Goal: Find specific page/section: Find specific page/section

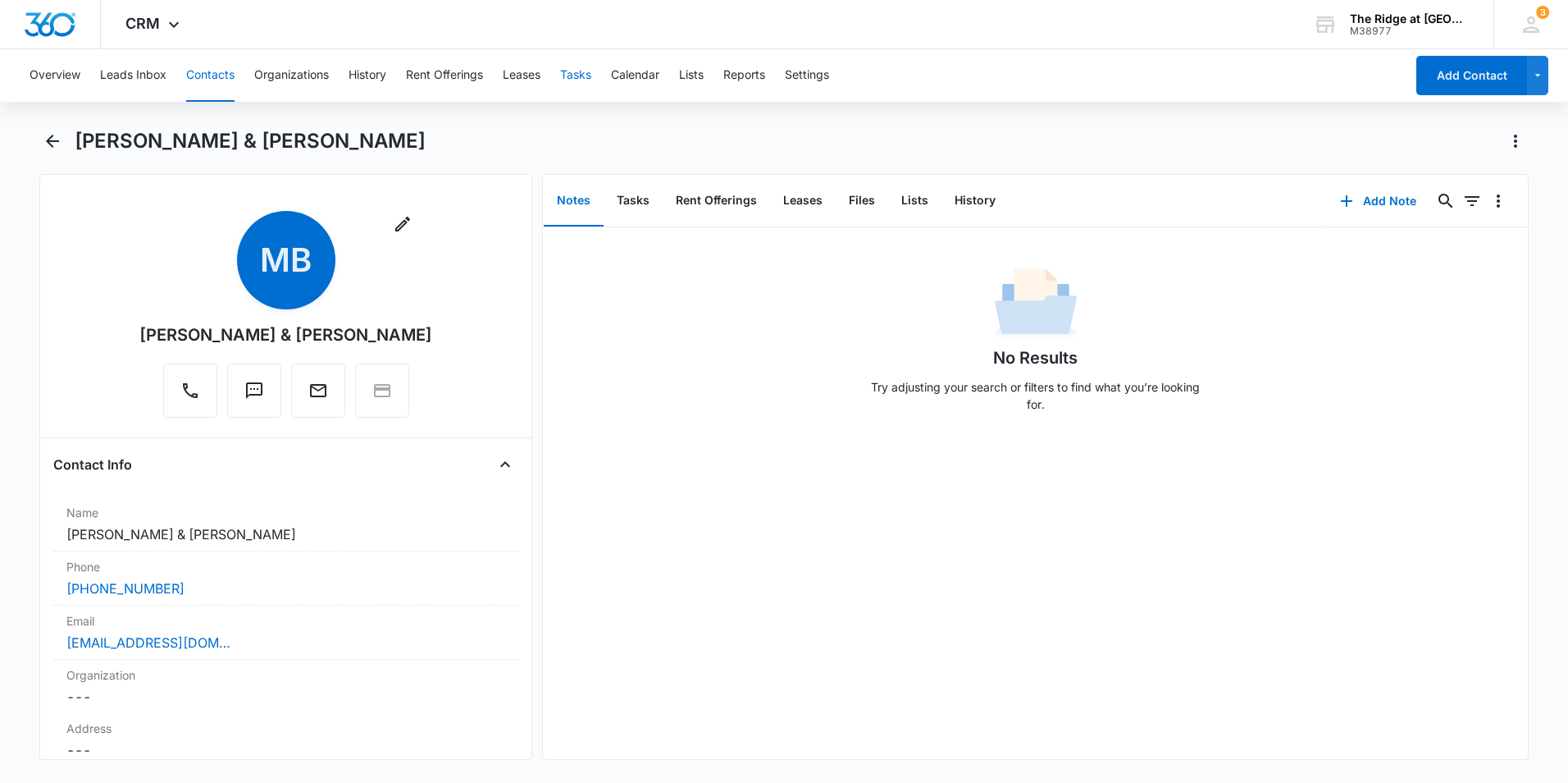
click at [589, 84] on button "Tasks" at bounding box center [576, 75] width 32 height 52
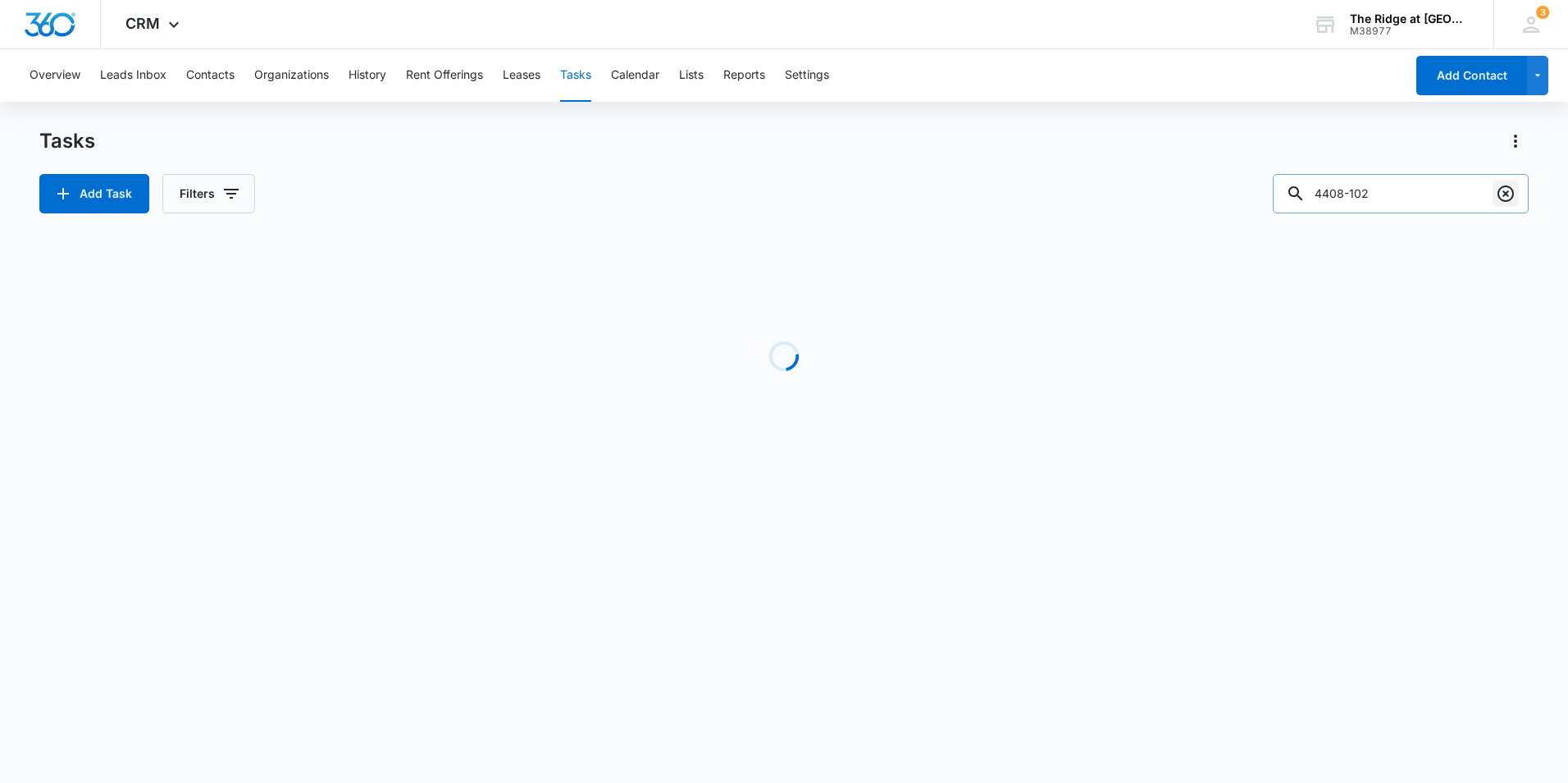
click at [1514, 197] on icon "Clear" at bounding box center [1506, 193] width 20 height 20
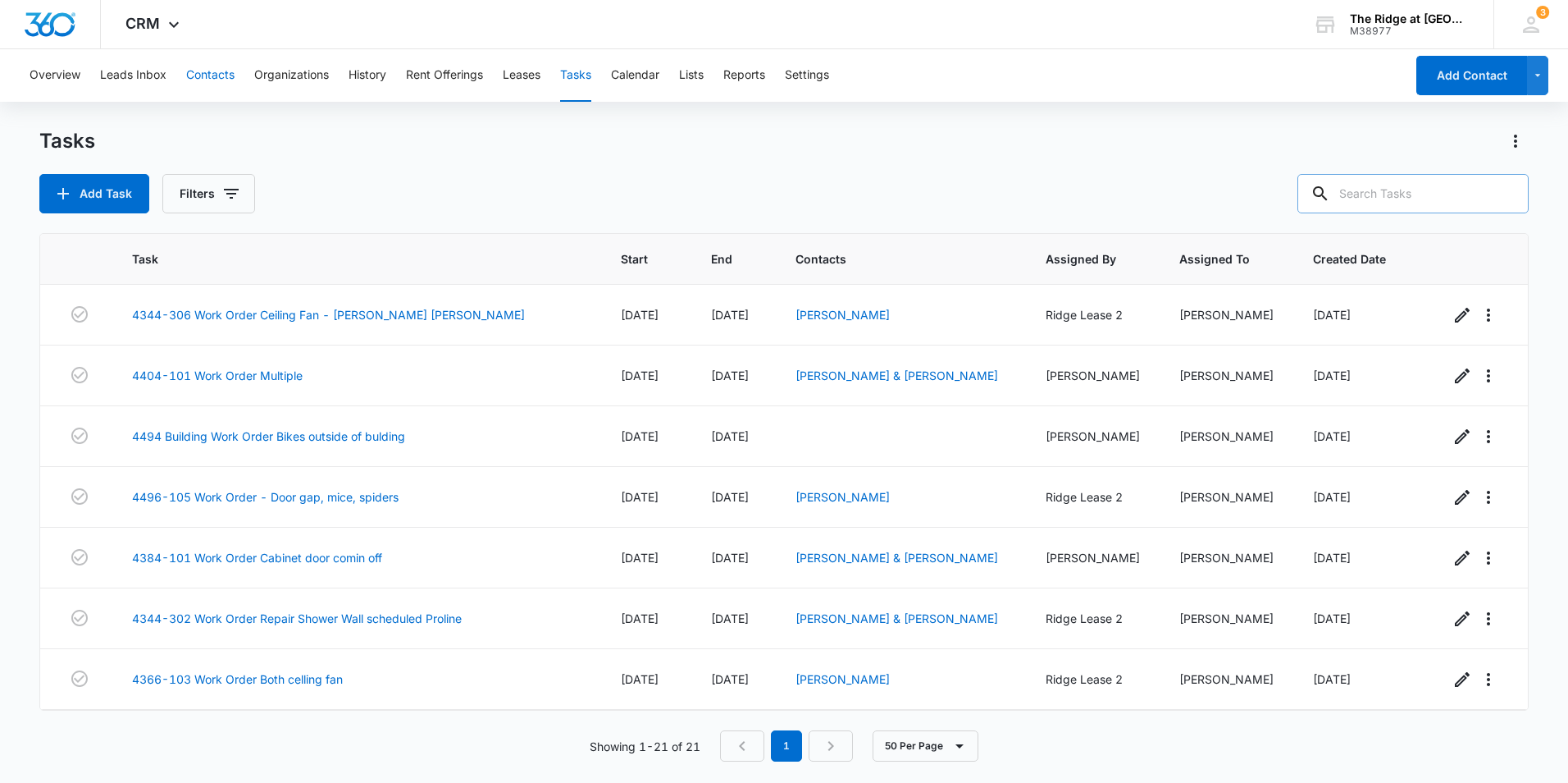
click at [208, 73] on button "Contacts" at bounding box center [210, 75] width 48 height 52
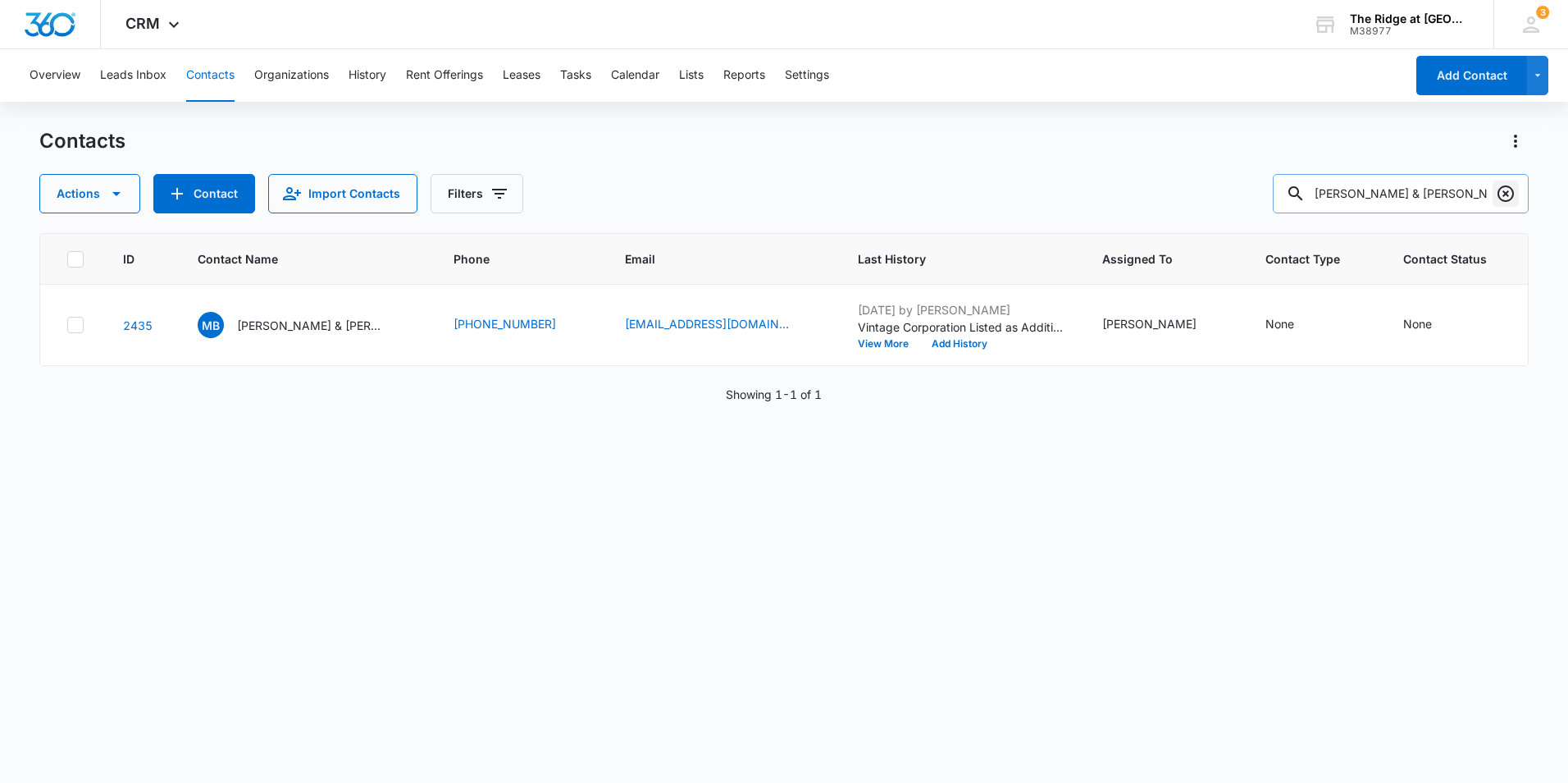
click at [1509, 184] on icon "Clear" at bounding box center [1506, 193] width 20 height 20
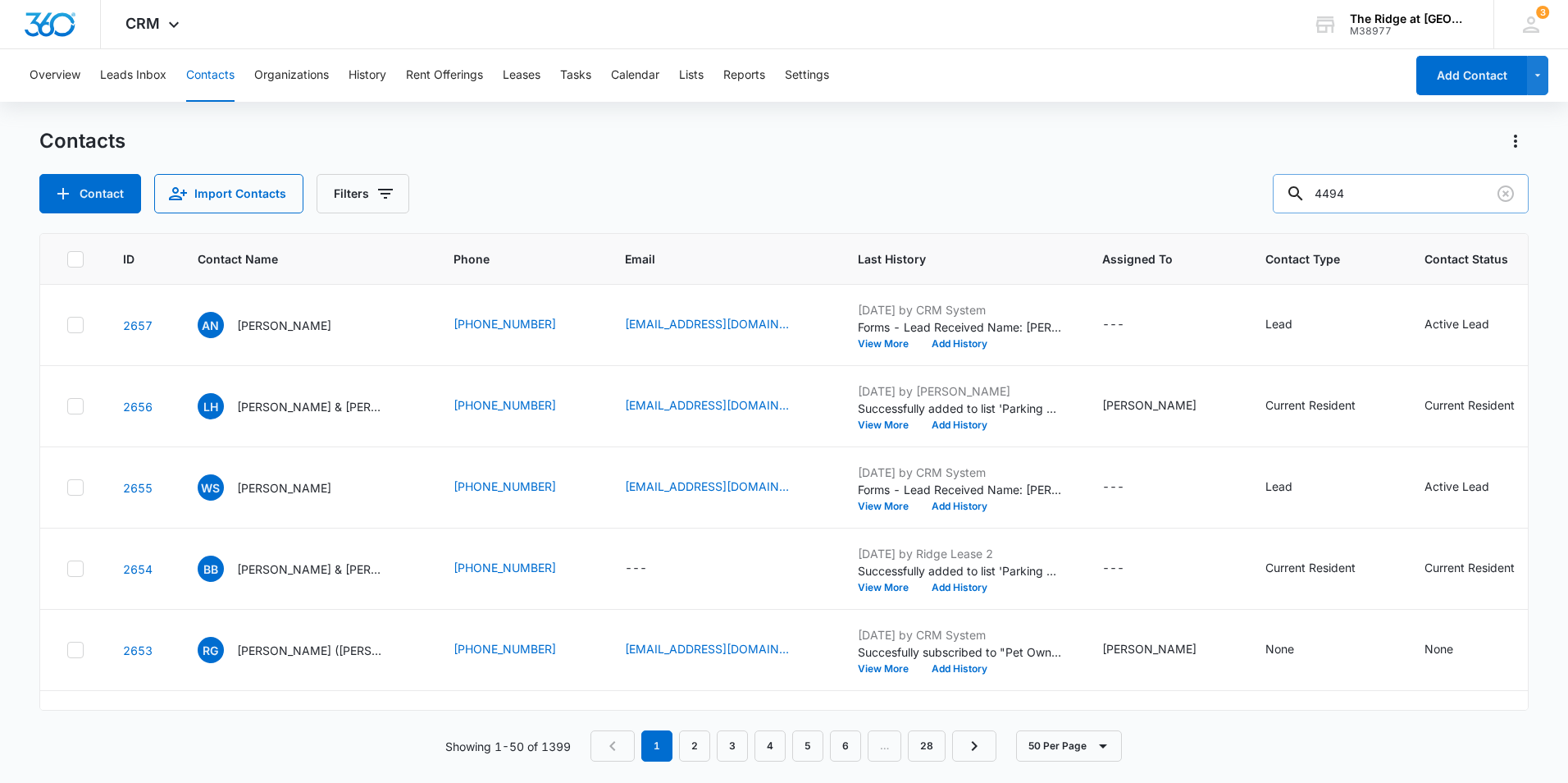
type input "4494"
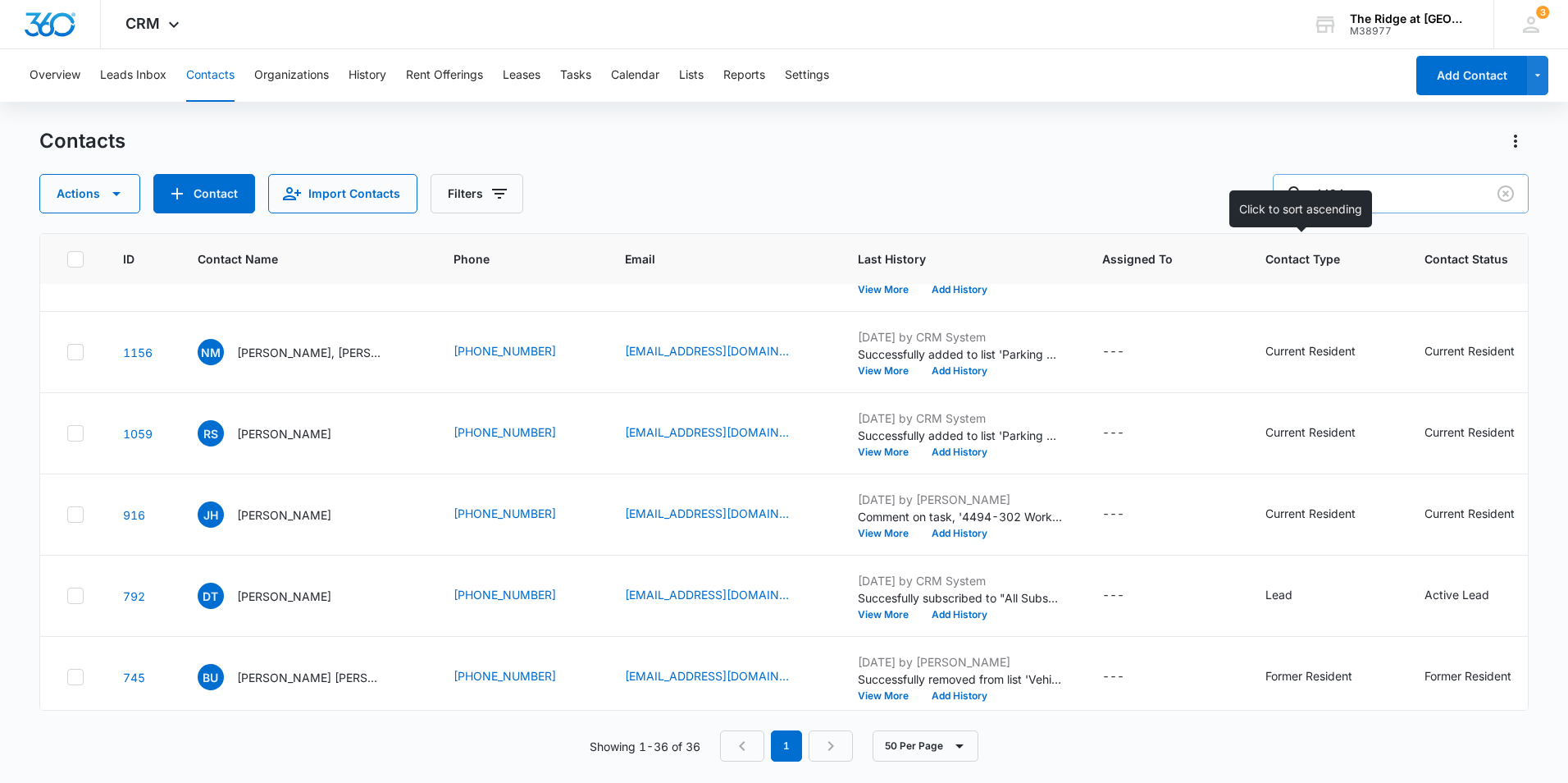
scroll to position [903, 0]
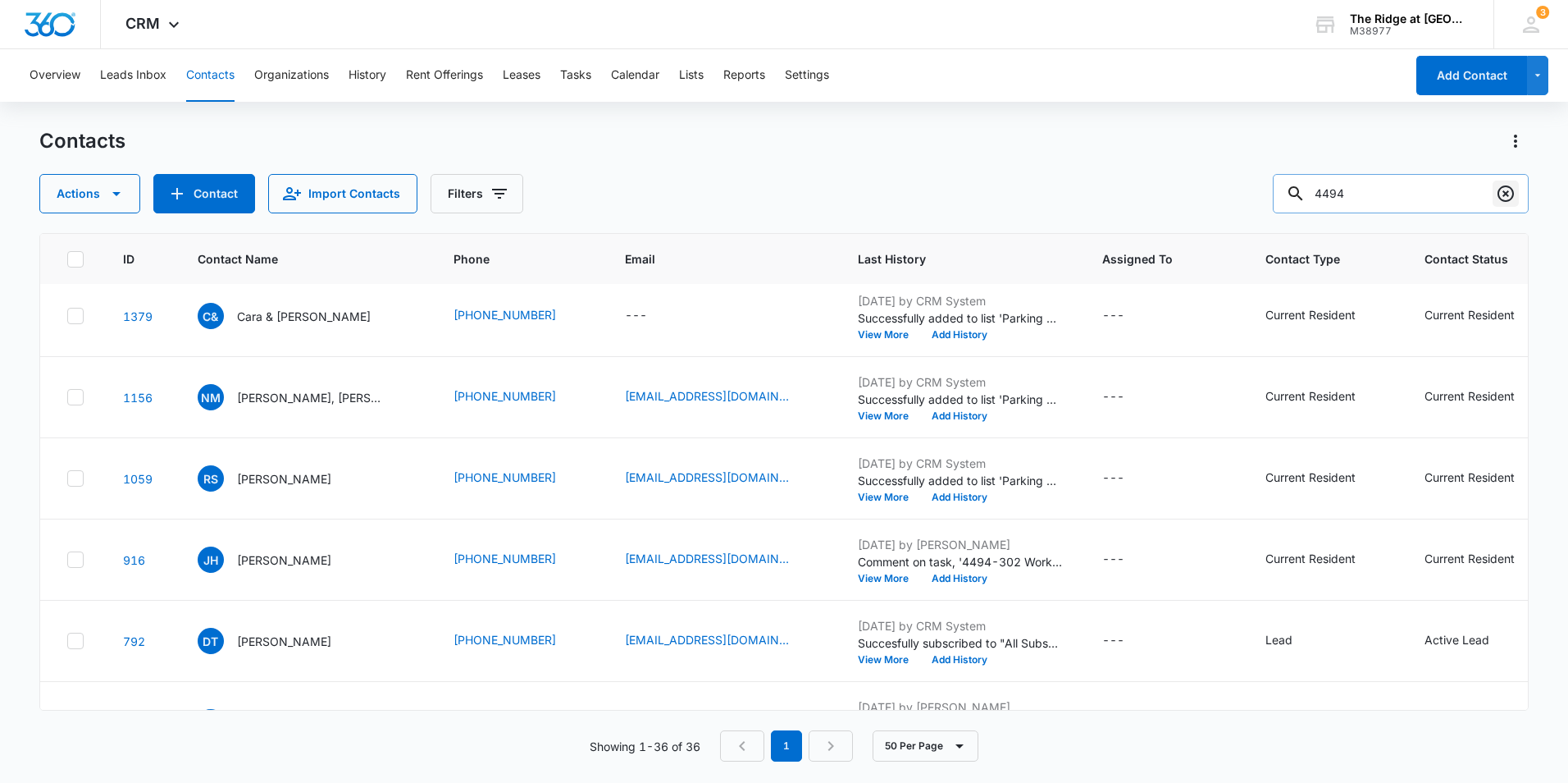
click at [1512, 200] on icon "Clear" at bounding box center [1506, 193] width 20 height 20
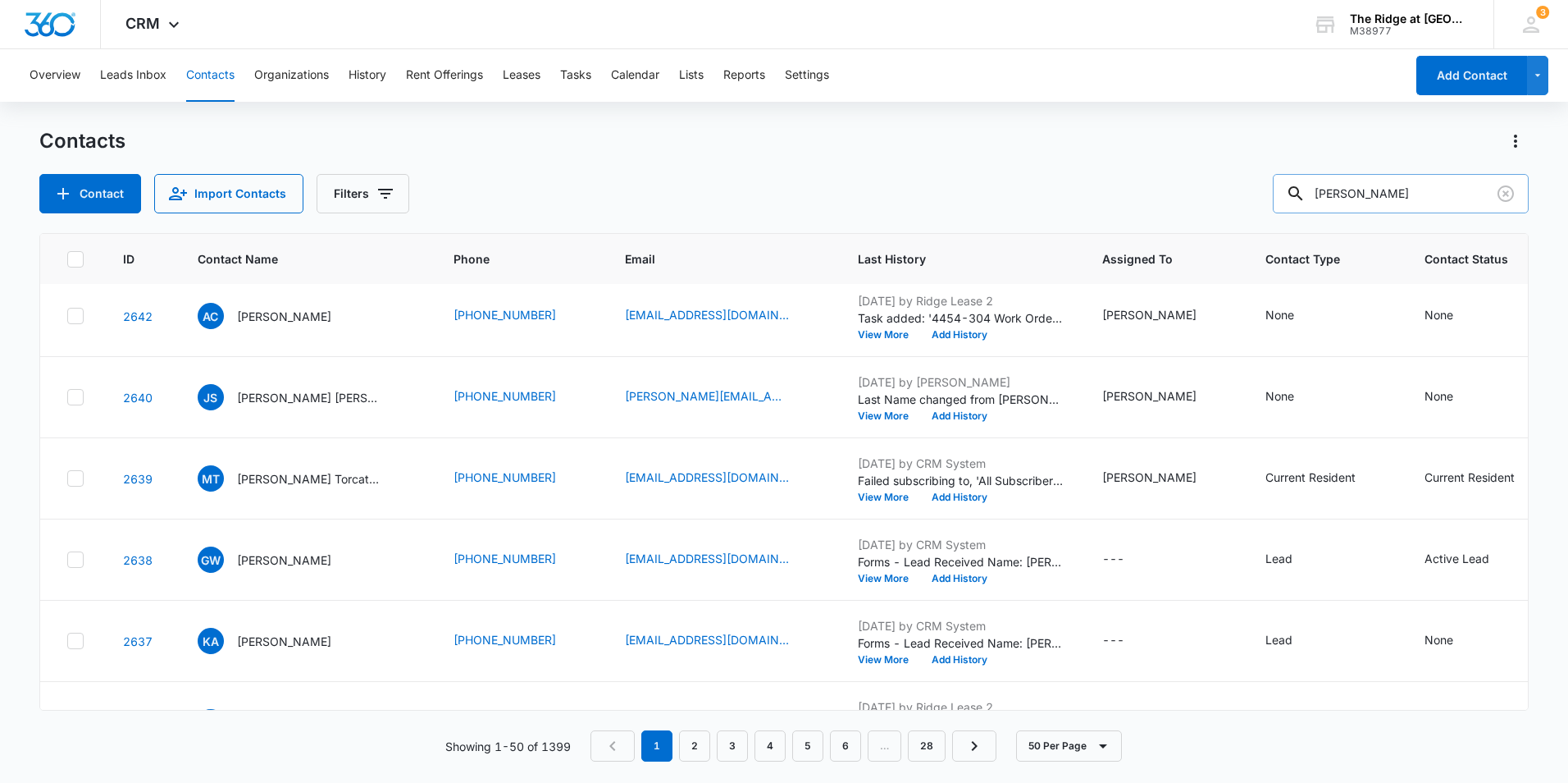
type input "[PERSON_NAME]"
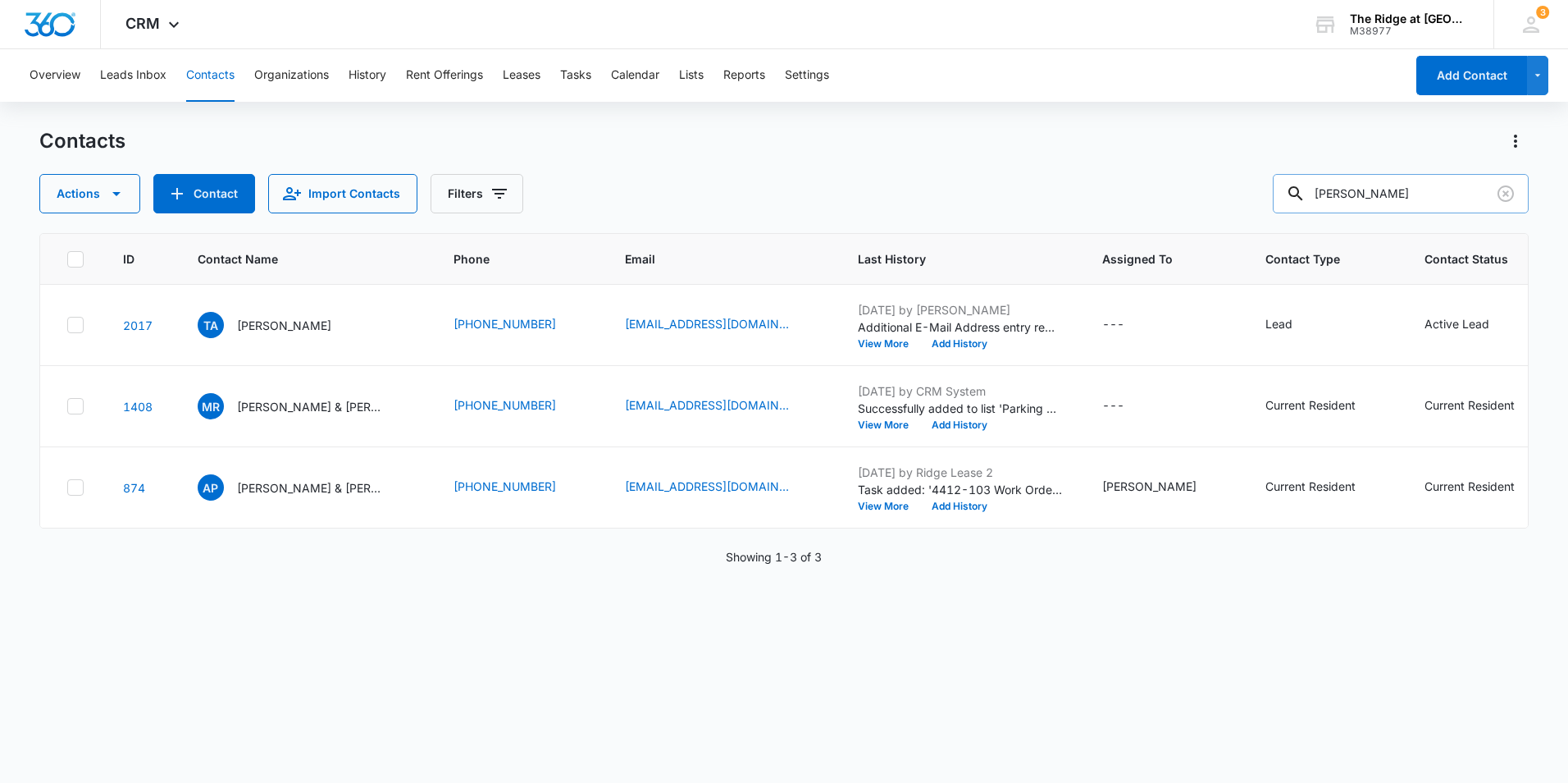
scroll to position [0, 0]
click at [245, 327] on p "[PERSON_NAME]" at bounding box center [285, 325] width 95 height 17
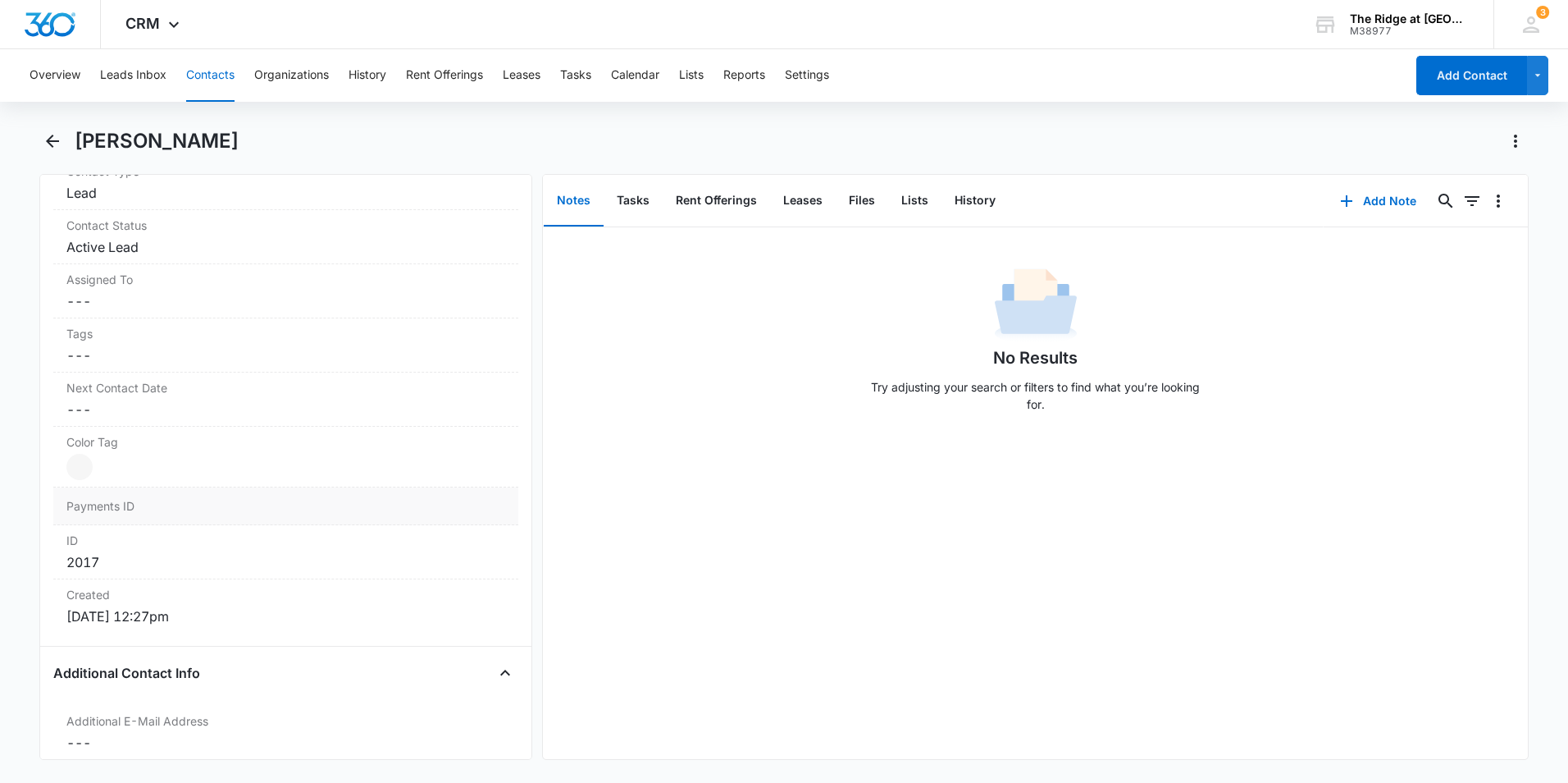
scroll to position [246, 0]
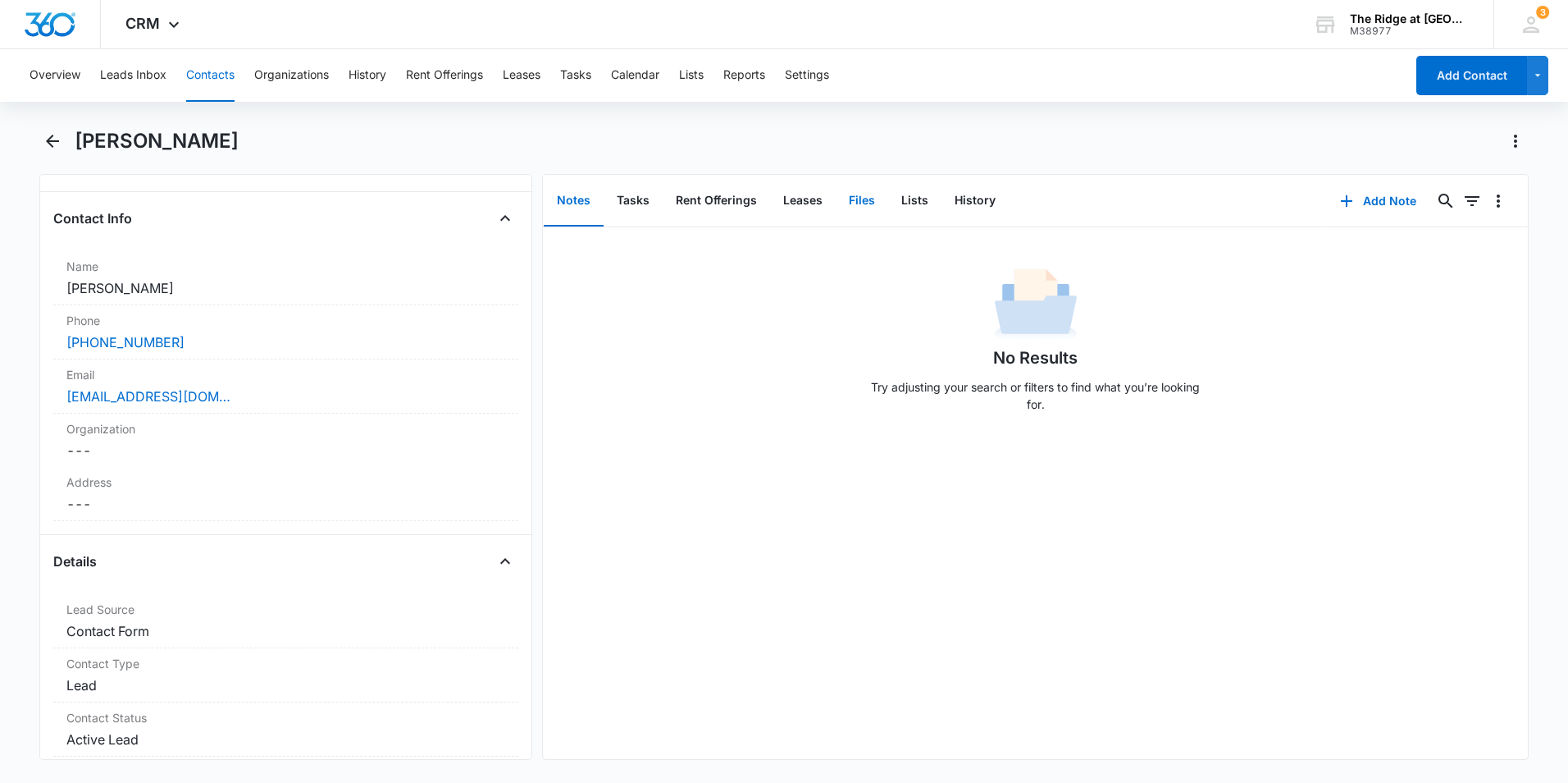
click at [867, 213] on button "Files" at bounding box center [862, 200] width 52 height 51
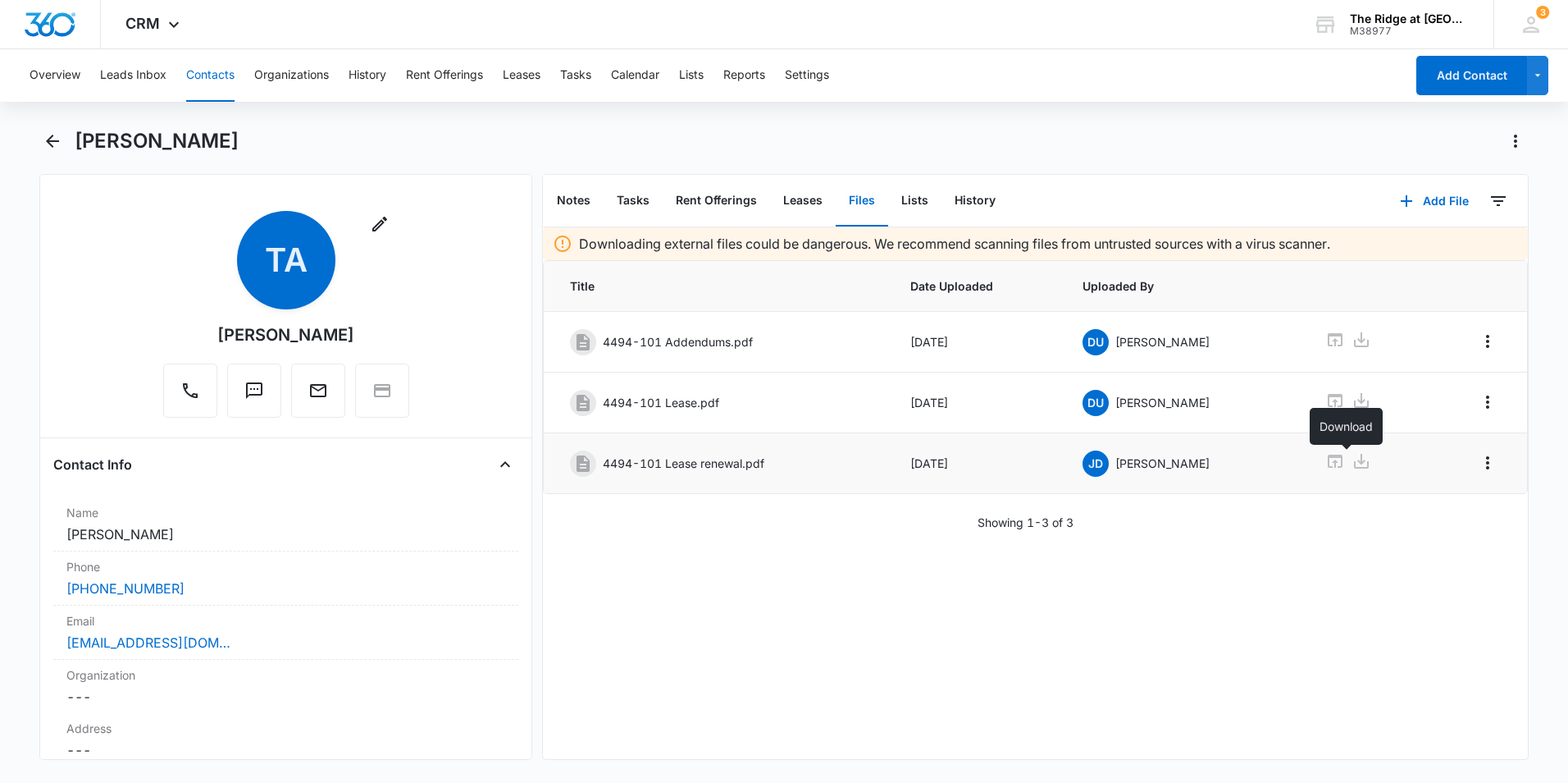
click at [1354, 461] on icon at bounding box center [1361, 461] width 15 height 15
